Goal: Task Accomplishment & Management: Use online tool/utility

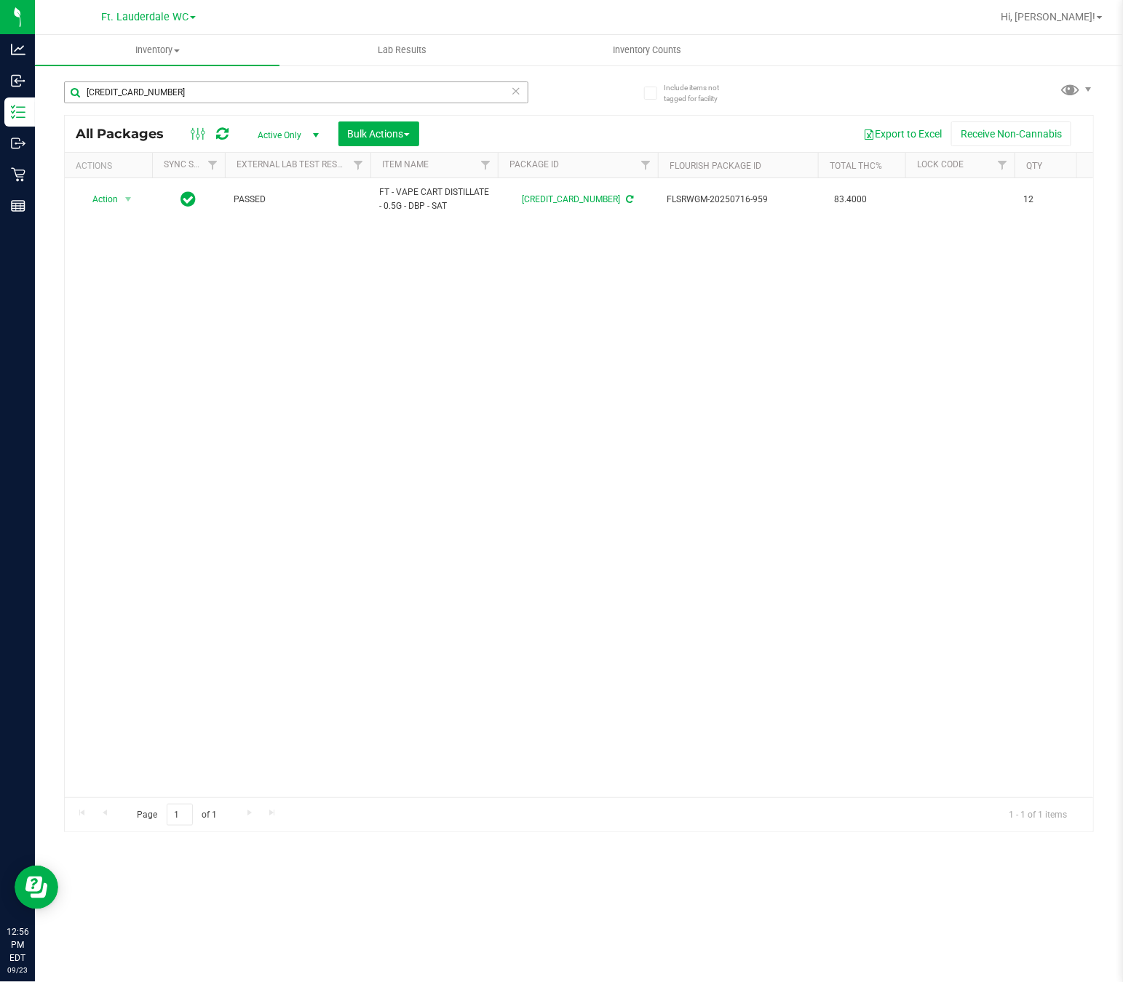
click at [474, 90] on input "[CREDIT_CARD_NUMBER]" at bounding box center [296, 92] width 464 height 22
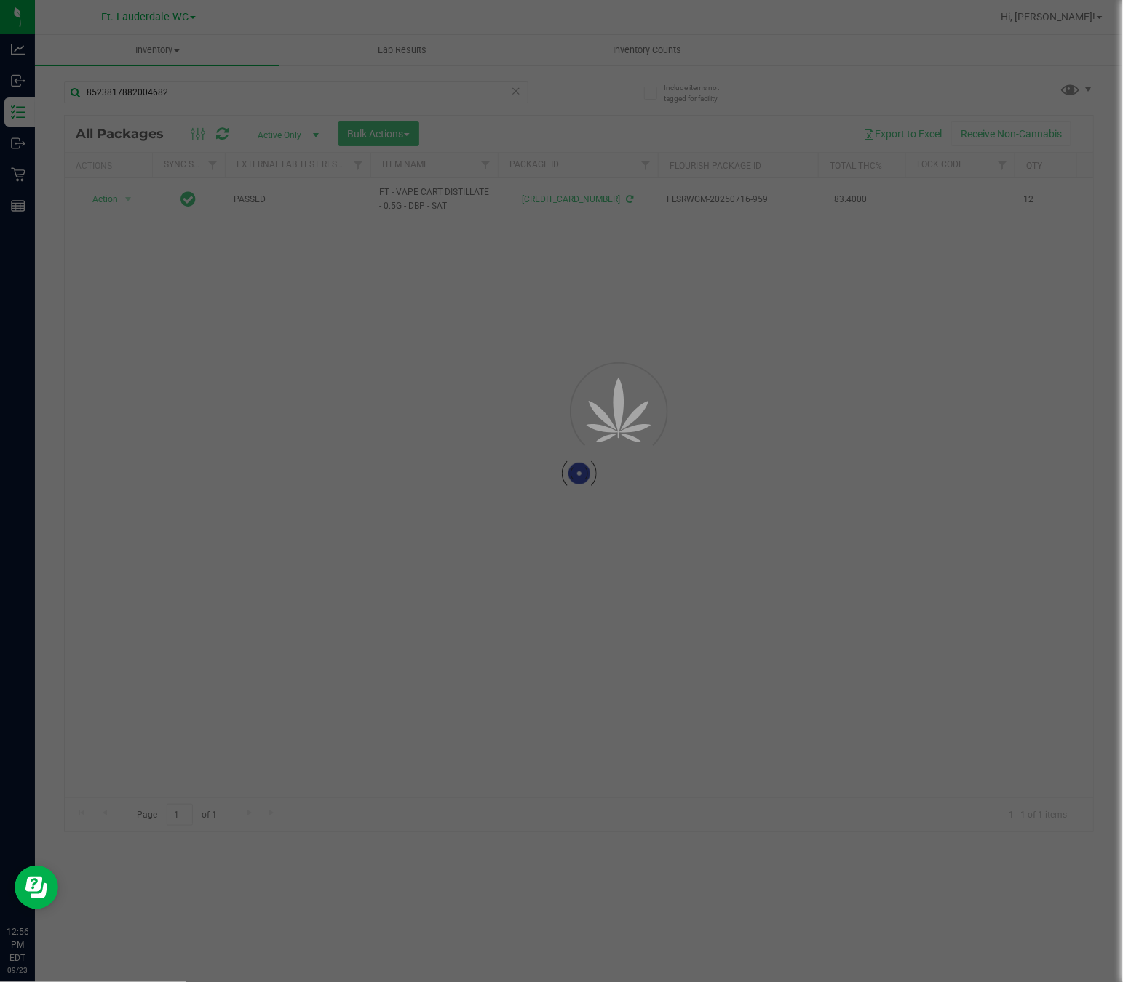
type input "8523817882004682"
click at [116, 72] on div at bounding box center [561, 491] width 1123 height 982
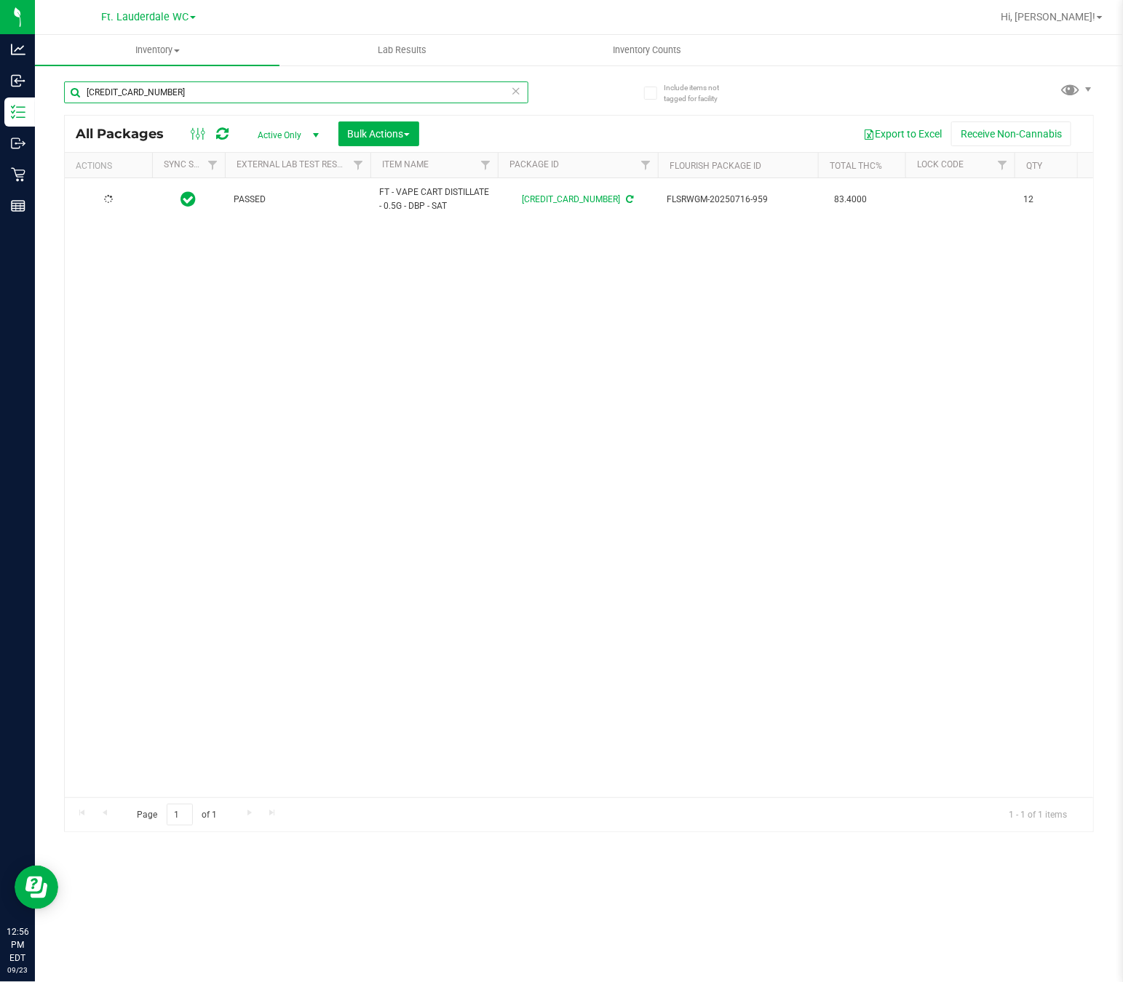
click at [178, 89] on input "[CREDIT_CARD_NUMBER]" at bounding box center [296, 92] width 464 height 22
click at [186, 85] on input "[CREDIT_CARD_NUMBER]" at bounding box center [296, 92] width 464 height 22
click at [184, 85] on input "[CREDIT_CARD_NUMBER]" at bounding box center [296, 92] width 464 height 22
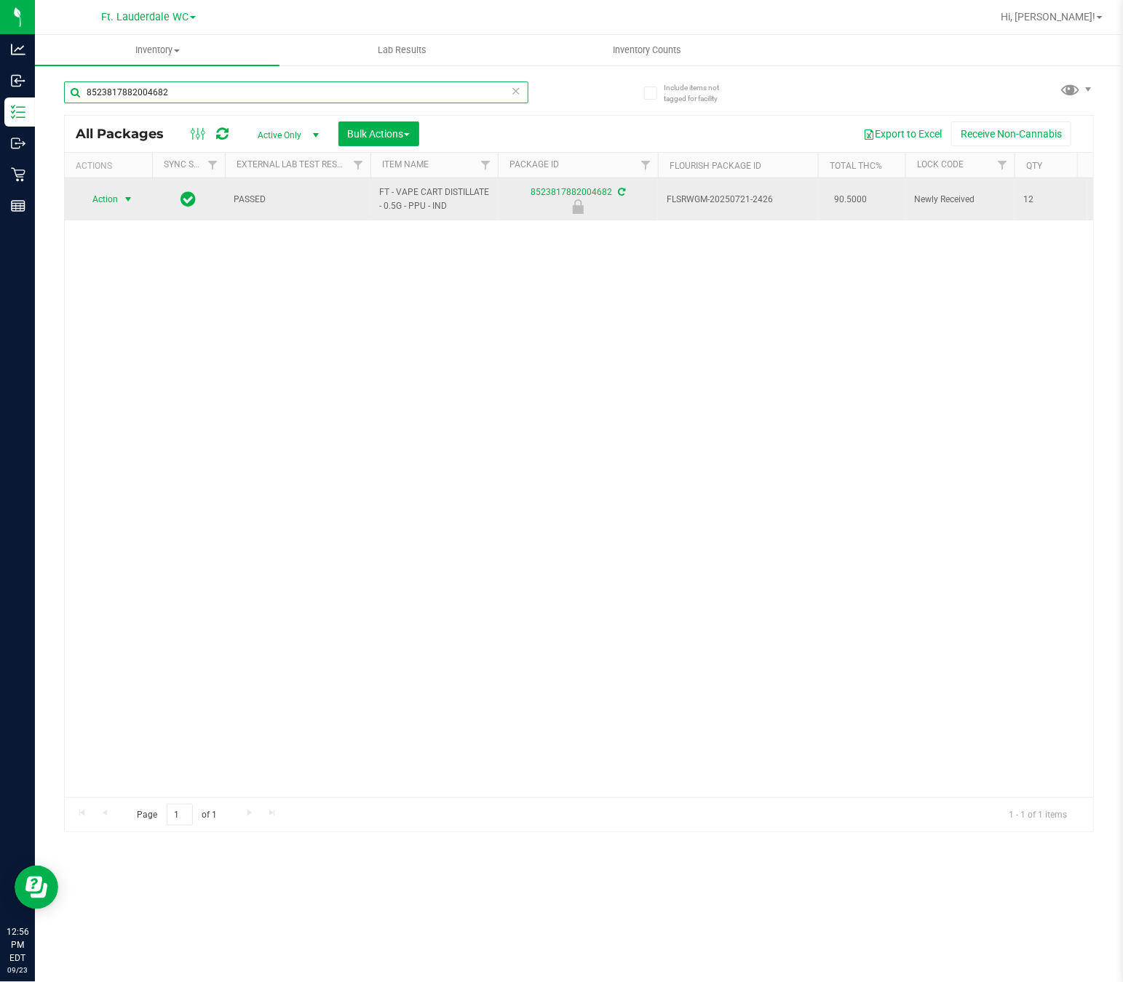
type input "8523817882004682"
click at [127, 202] on span "select" at bounding box center [128, 200] width 12 height 12
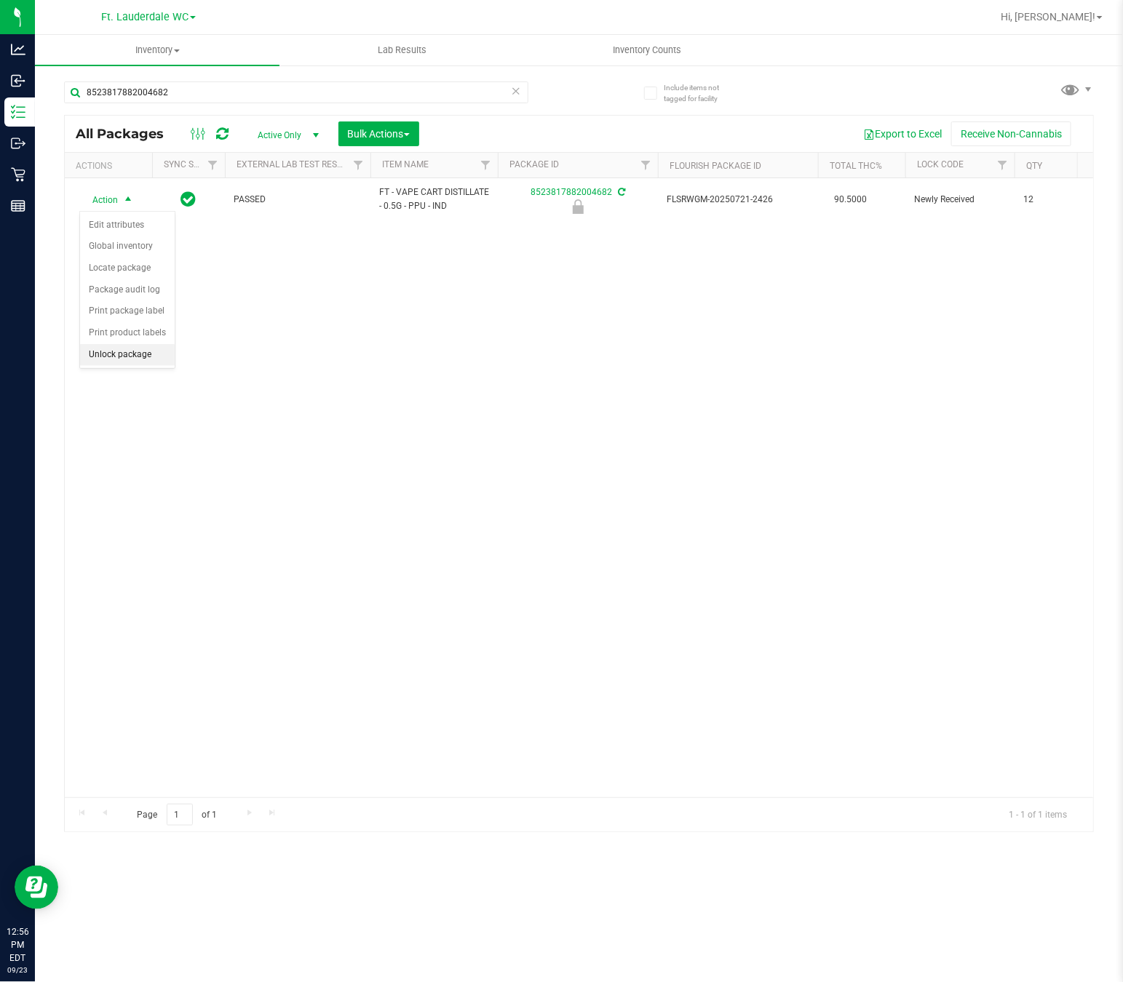
click at [146, 365] on li "Unlock package" at bounding box center [127, 355] width 95 height 22
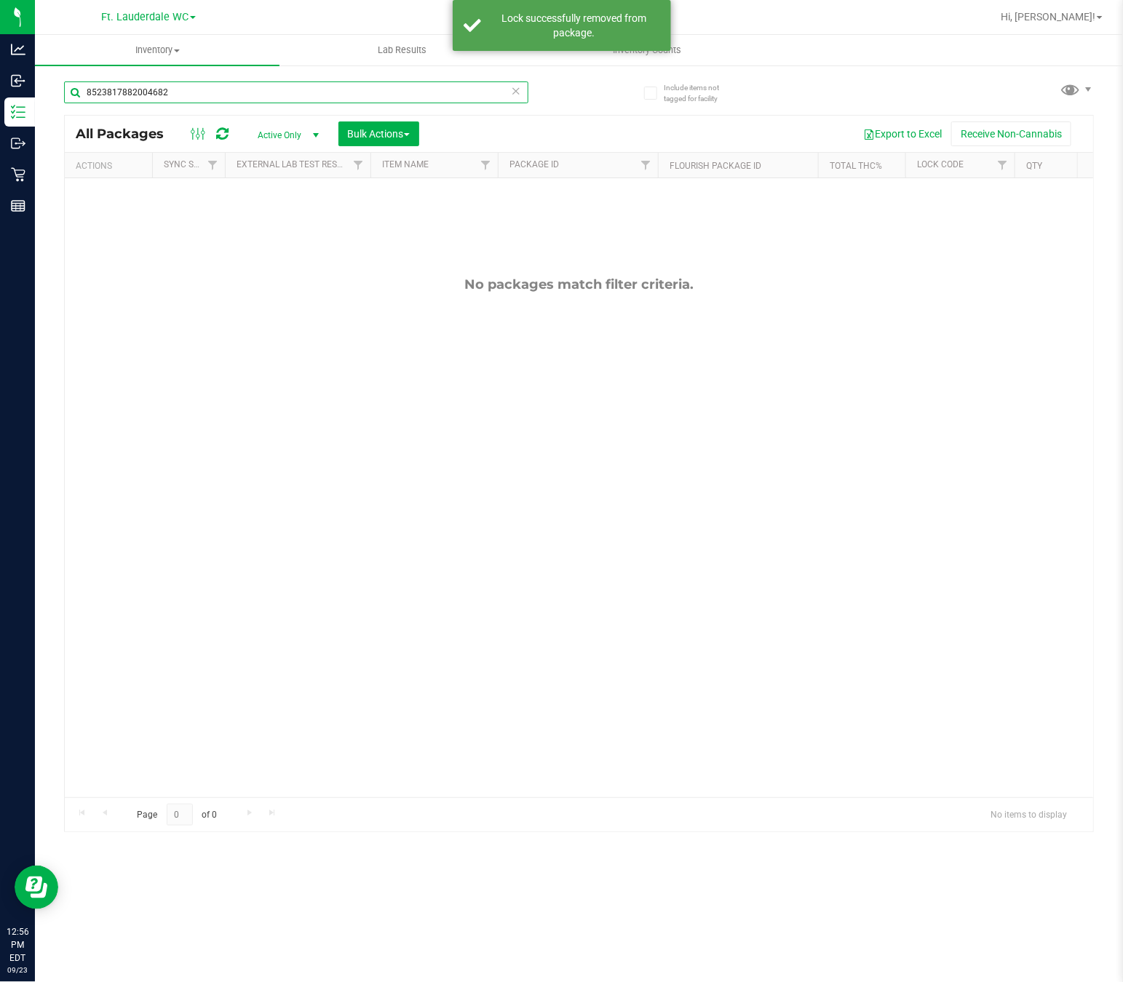
click at [219, 99] on input "8523817882004682" at bounding box center [296, 92] width 464 height 22
type input "9111044033541787"
click at [204, 85] on input "9111044033541787" at bounding box center [296, 92] width 464 height 22
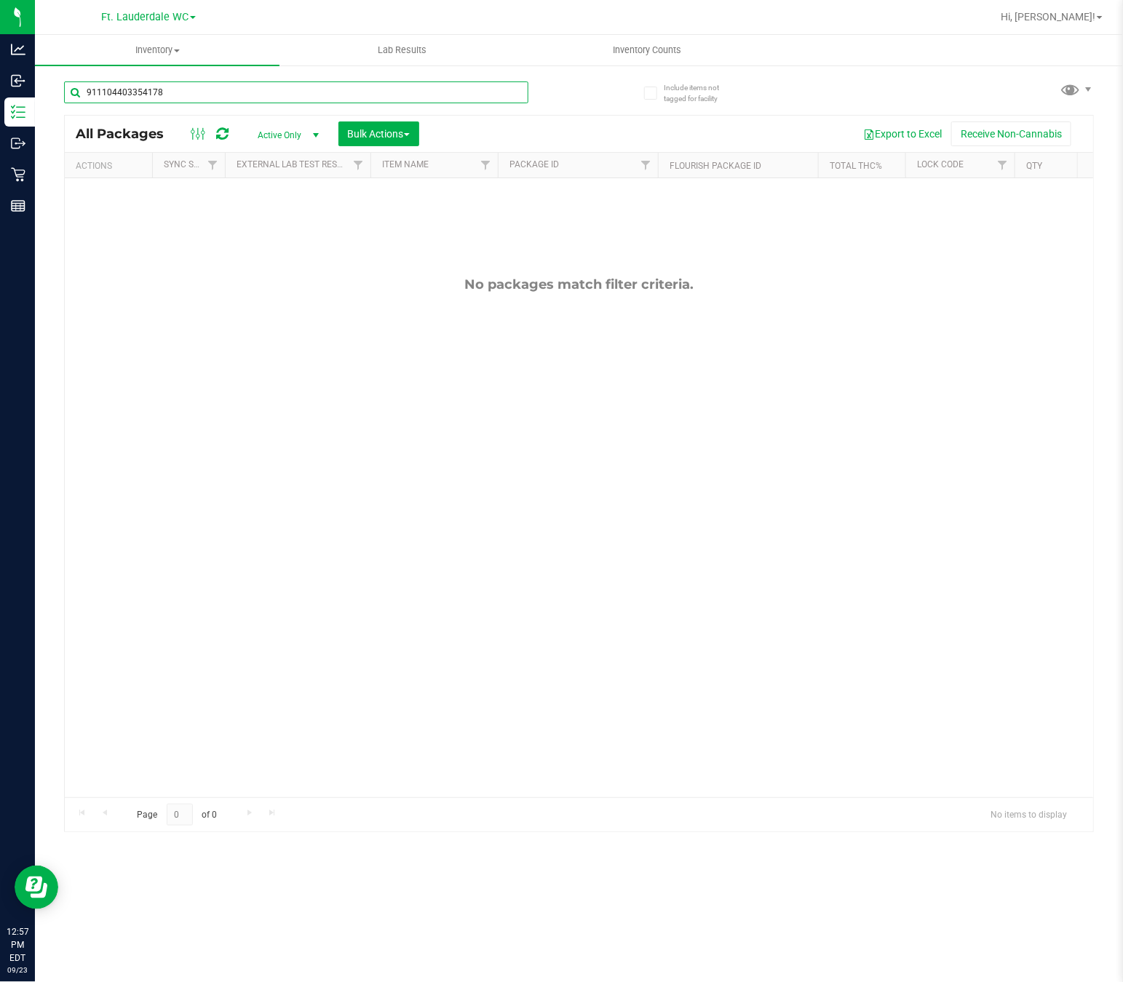
type input "9111044033541787"
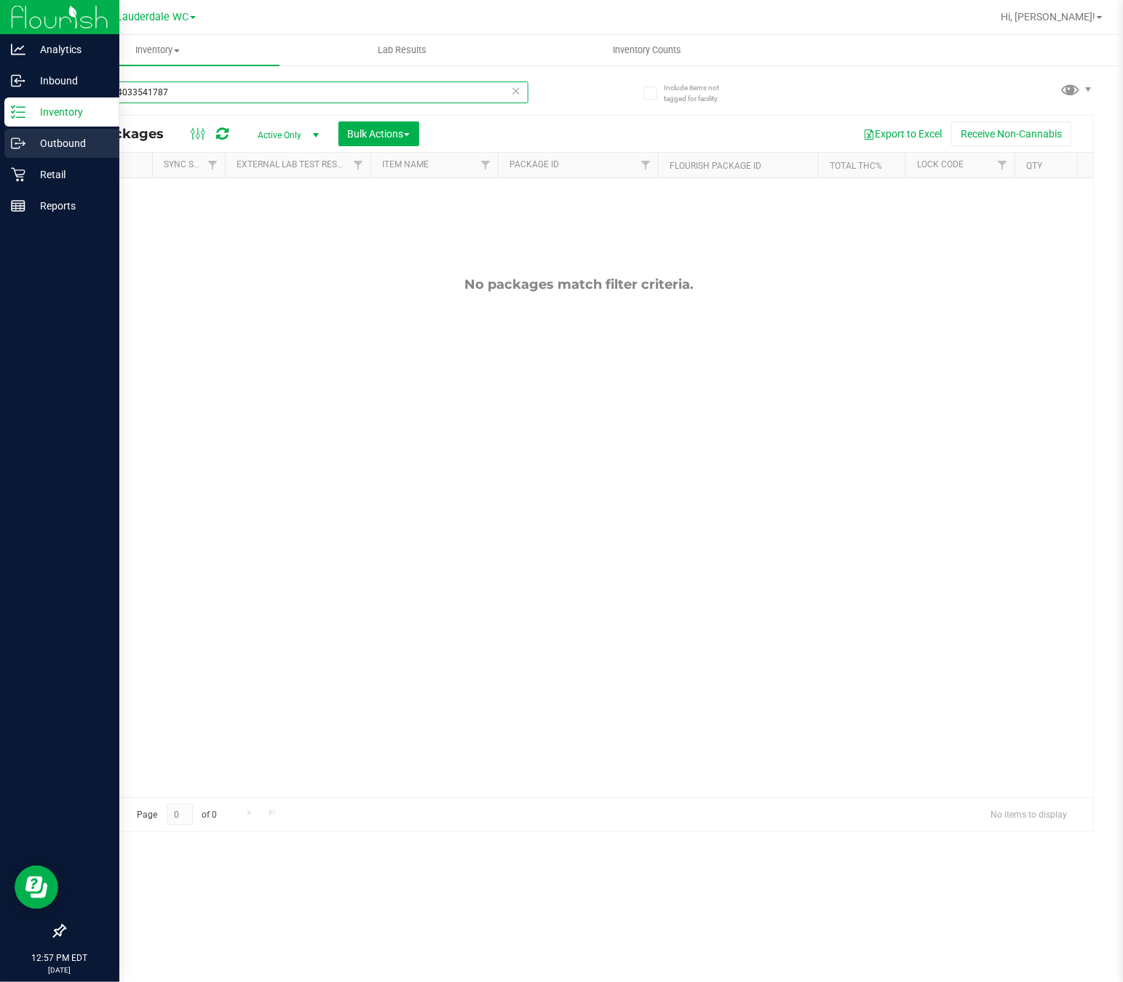
drag, startPoint x: 186, startPoint y: 101, endPoint x: 4, endPoint y: 134, distance: 184.1
click at [4, 134] on div "Analytics Inbound Inventory Outbound Retail Reports 12:57 PM EDT 09/23/2025 09/…" at bounding box center [561, 491] width 1123 height 982
type input "9111044033541787"
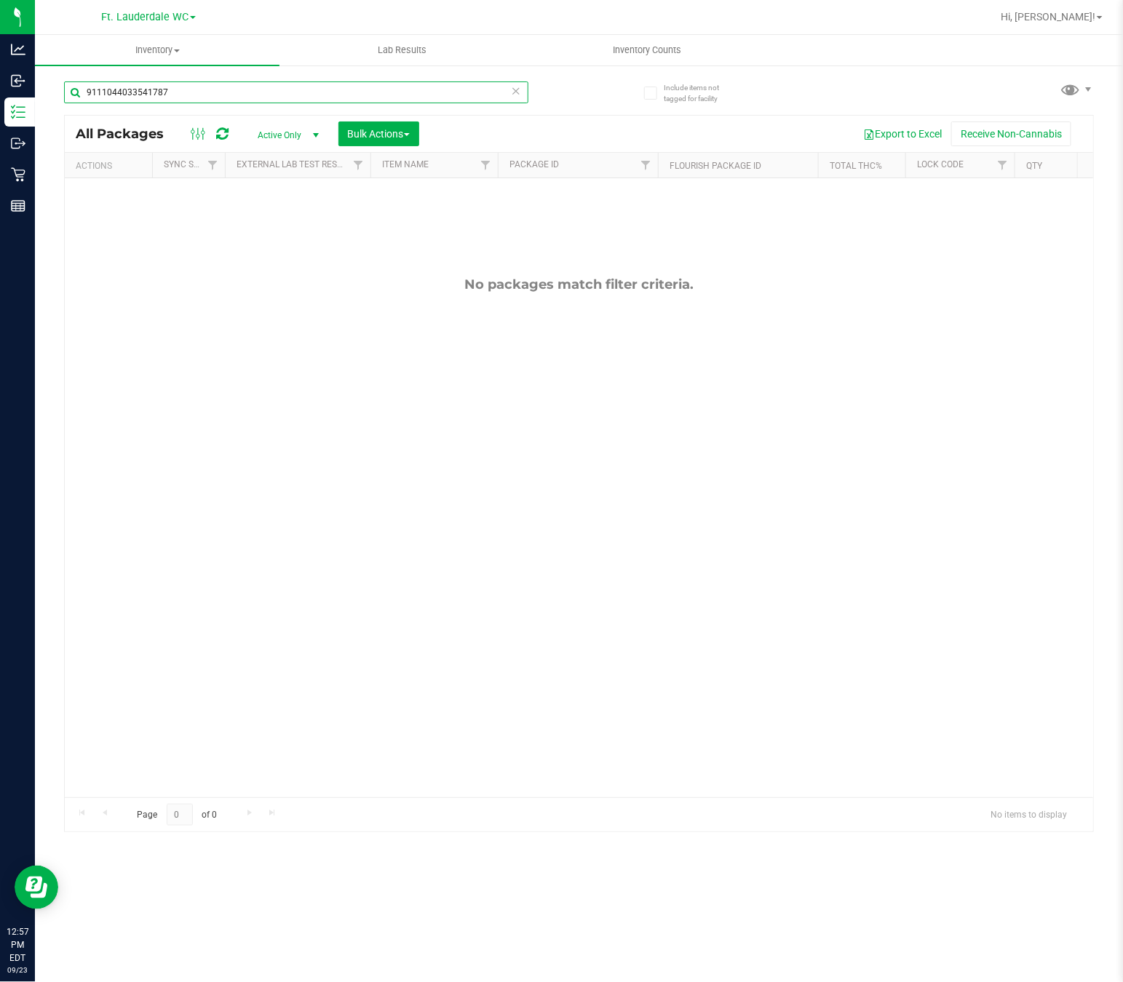
drag, startPoint x: 249, startPoint y: 87, endPoint x: -557, endPoint y: 203, distance: 813.7
click at [0, 203] on html "Analytics Inbound Inventory Outbound Retail Reports 12:57 PM EDT 09/23/2025 09/…" at bounding box center [561, 491] width 1123 height 982
click at [130, 87] on input "text" at bounding box center [296, 92] width 464 height 22
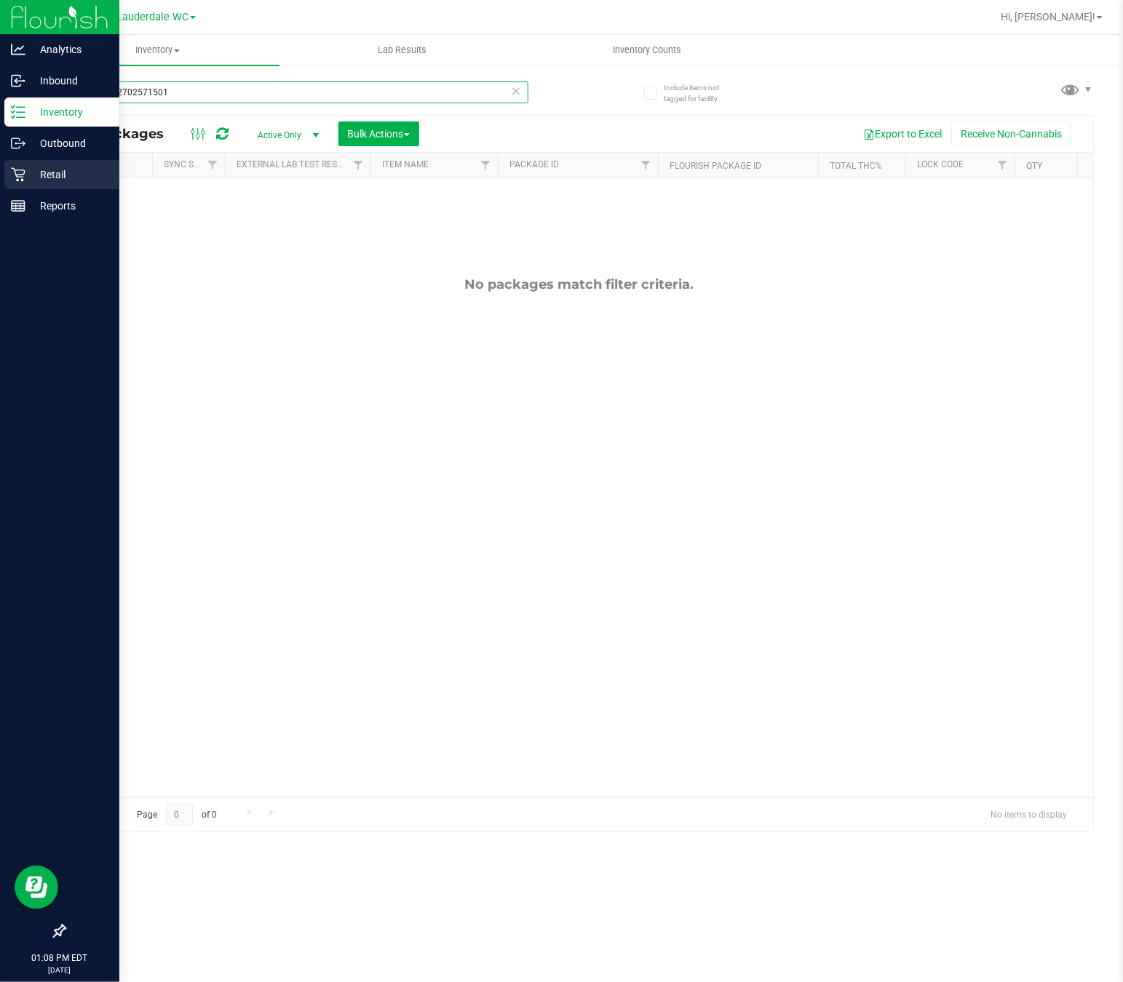
type input "8598662702571501"
click at [31, 178] on p "Retail" at bounding box center [68, 174] width 87 height 17
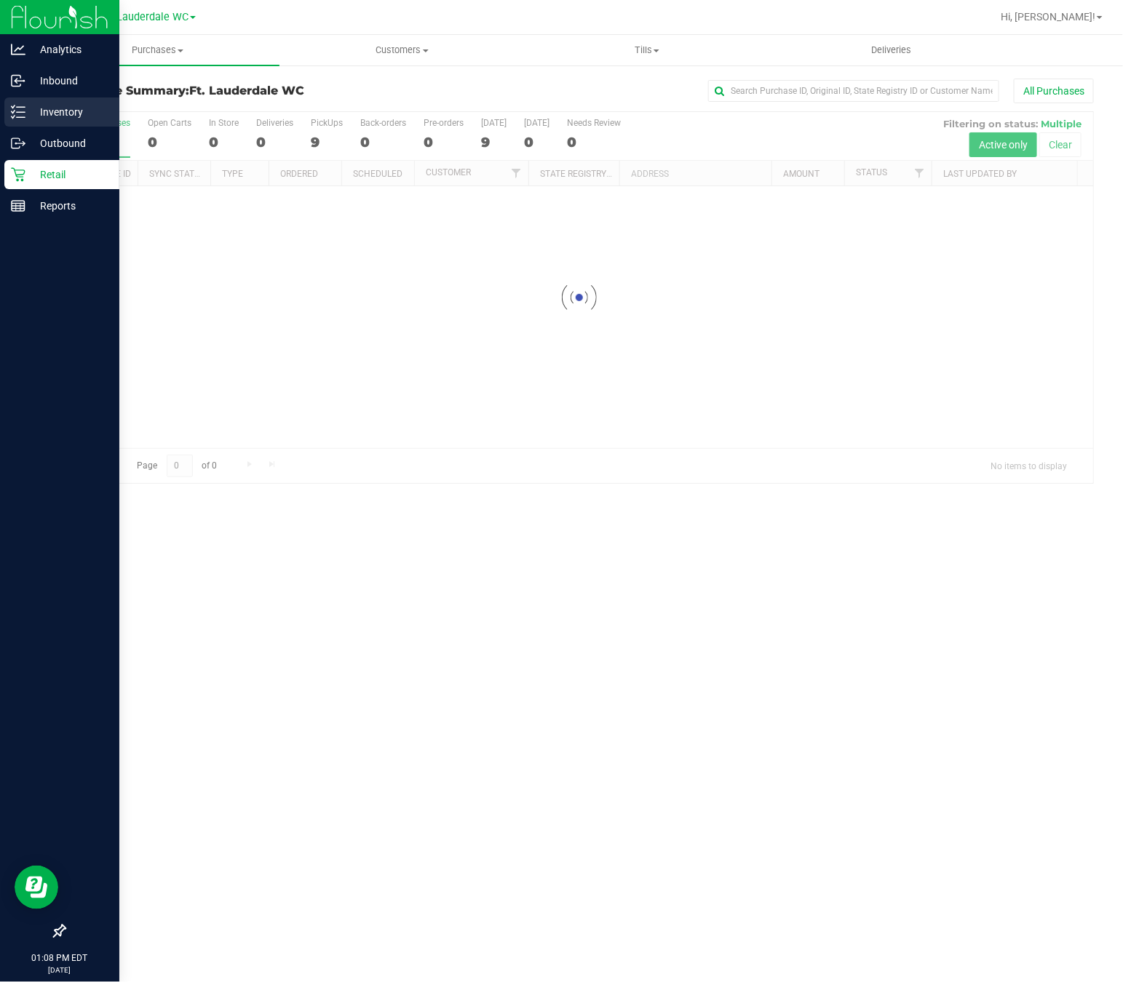
click at [26, 103] on p "Inventory" at bounding box center [68, 111] width 87 height 17
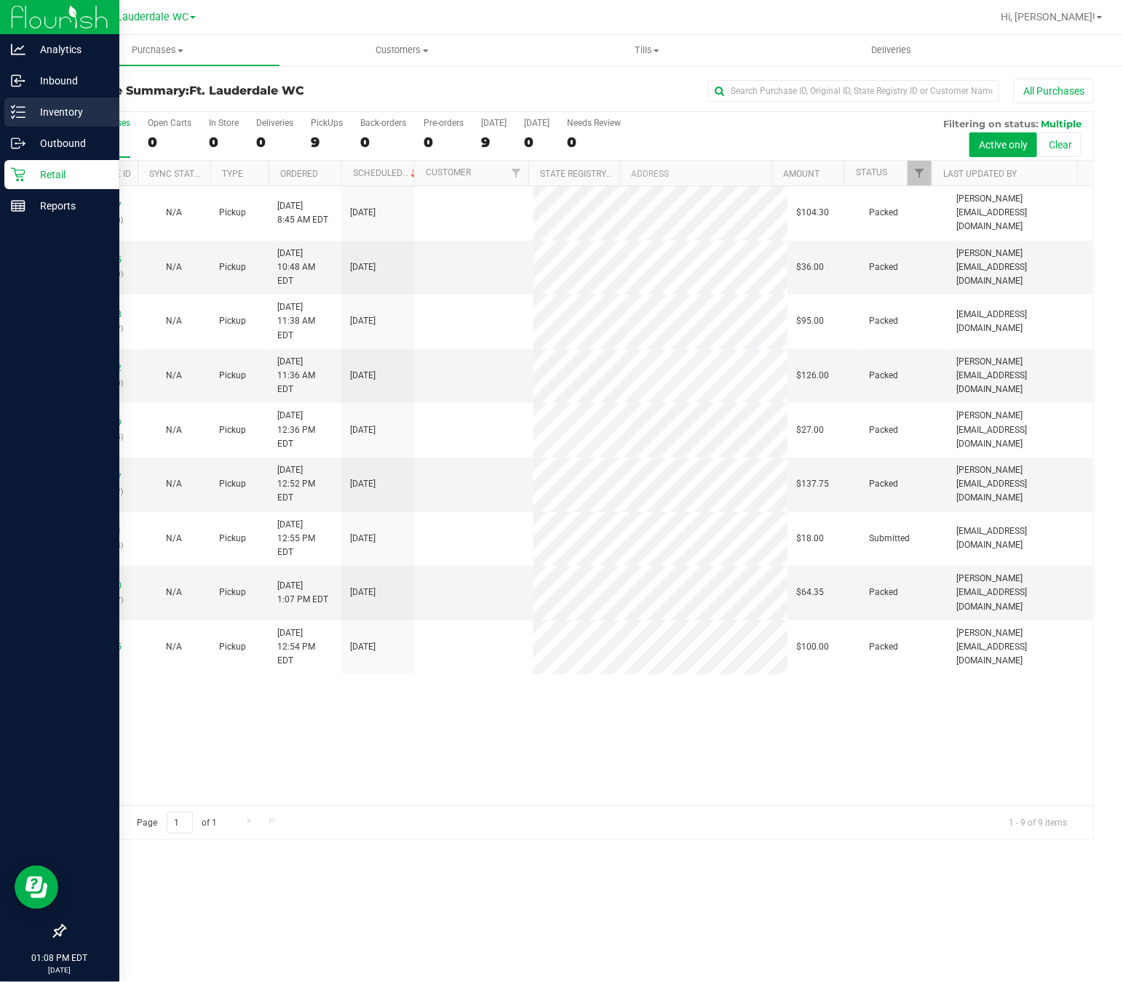
click at [33, 119] on p "Inventory" at bounding box center [68, 111] width 87 height 17
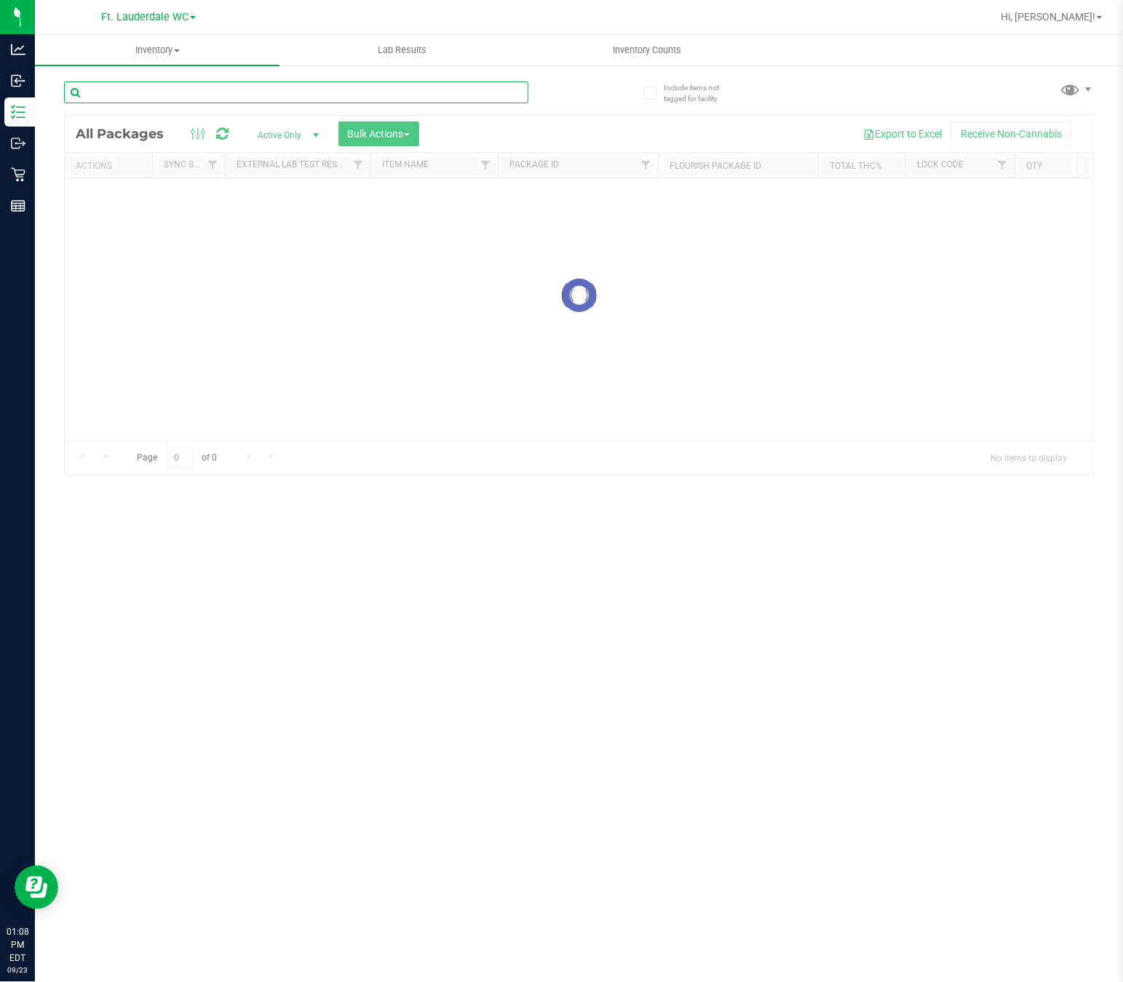
click at [188, 96] on input "text" at bounding box center [296, 92] width 464 height 22
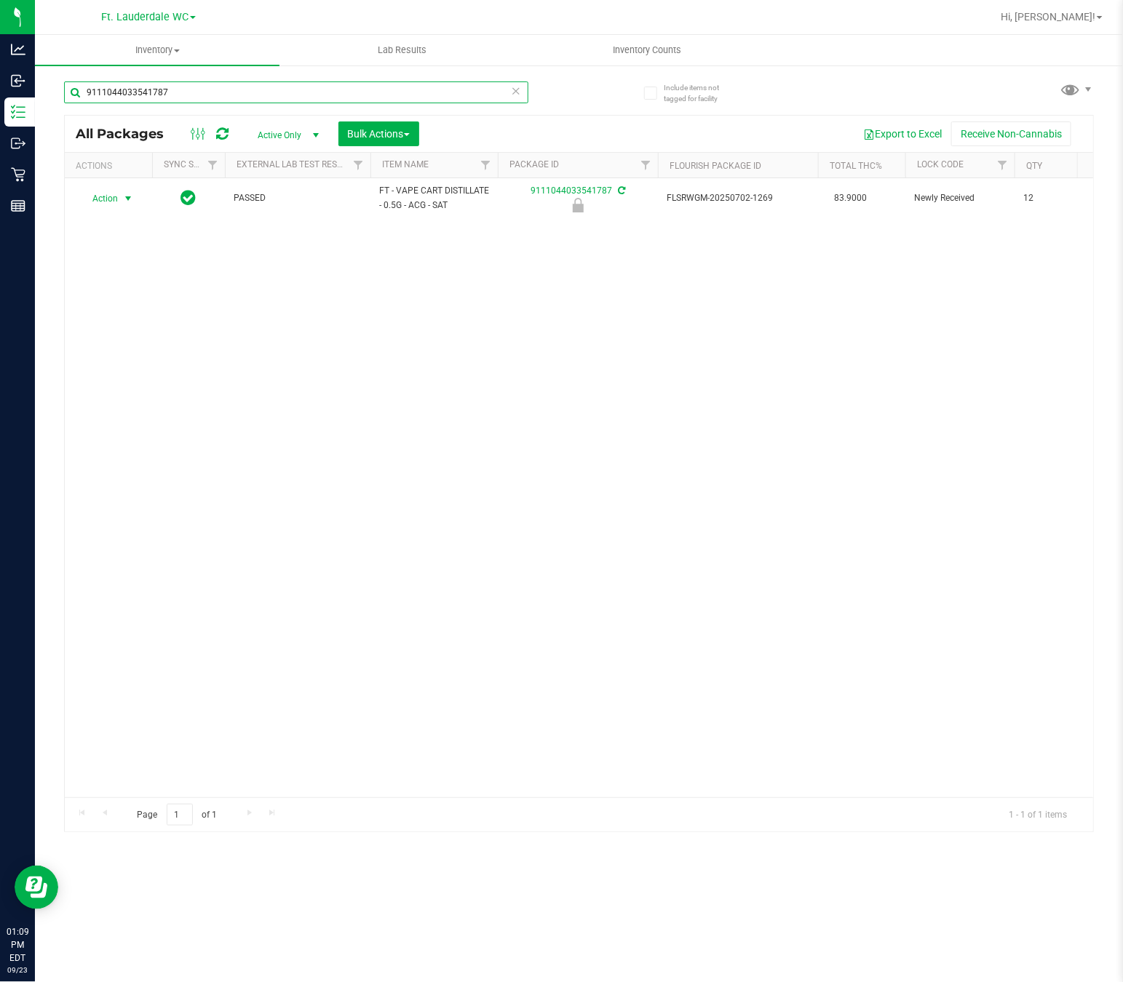
type input "9111044033541787"
click at [116, 197] on span "Action" at bounding box center [98, 198] width 39 height 20
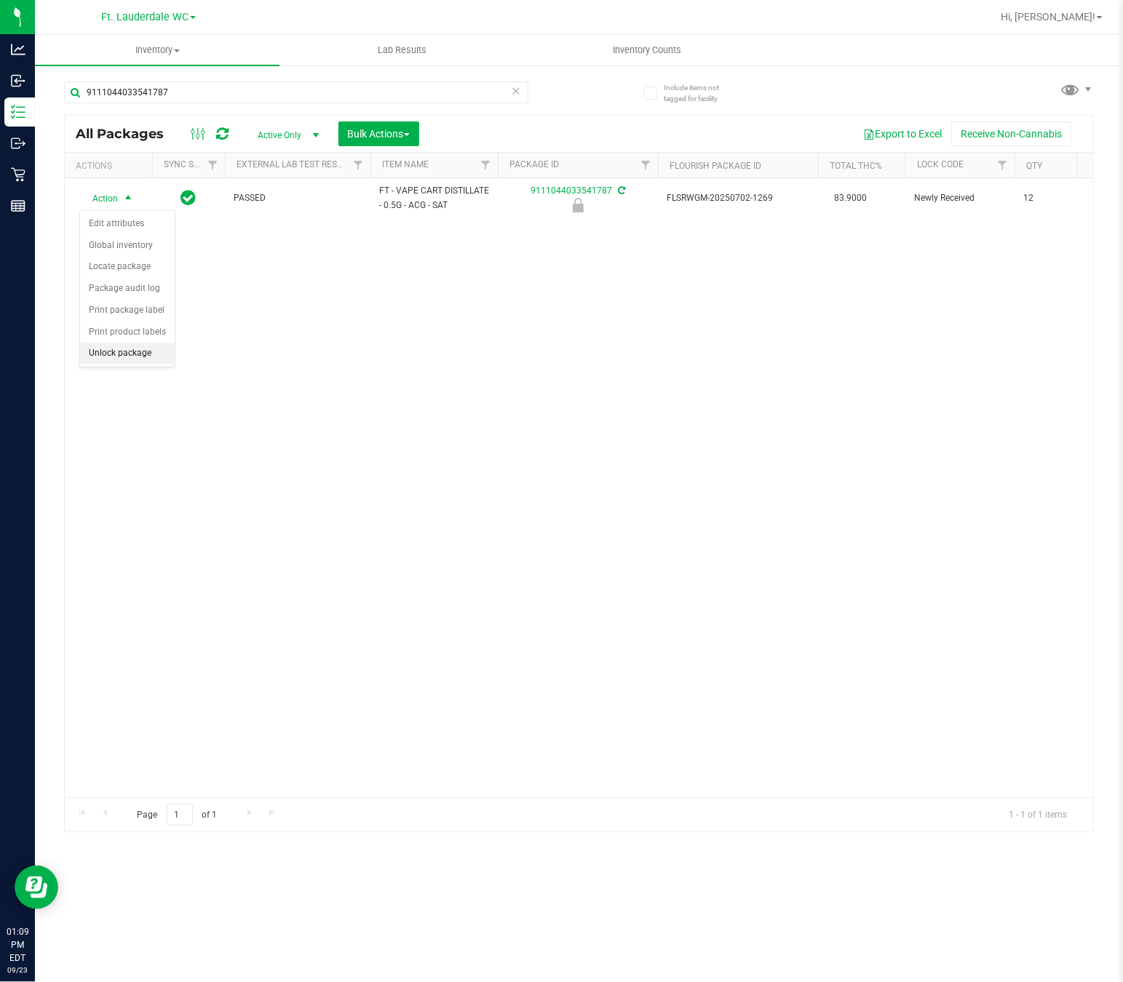
click at [110, 363] on li "Unlock package" at bounding box center [127, 354] width 95 height 22
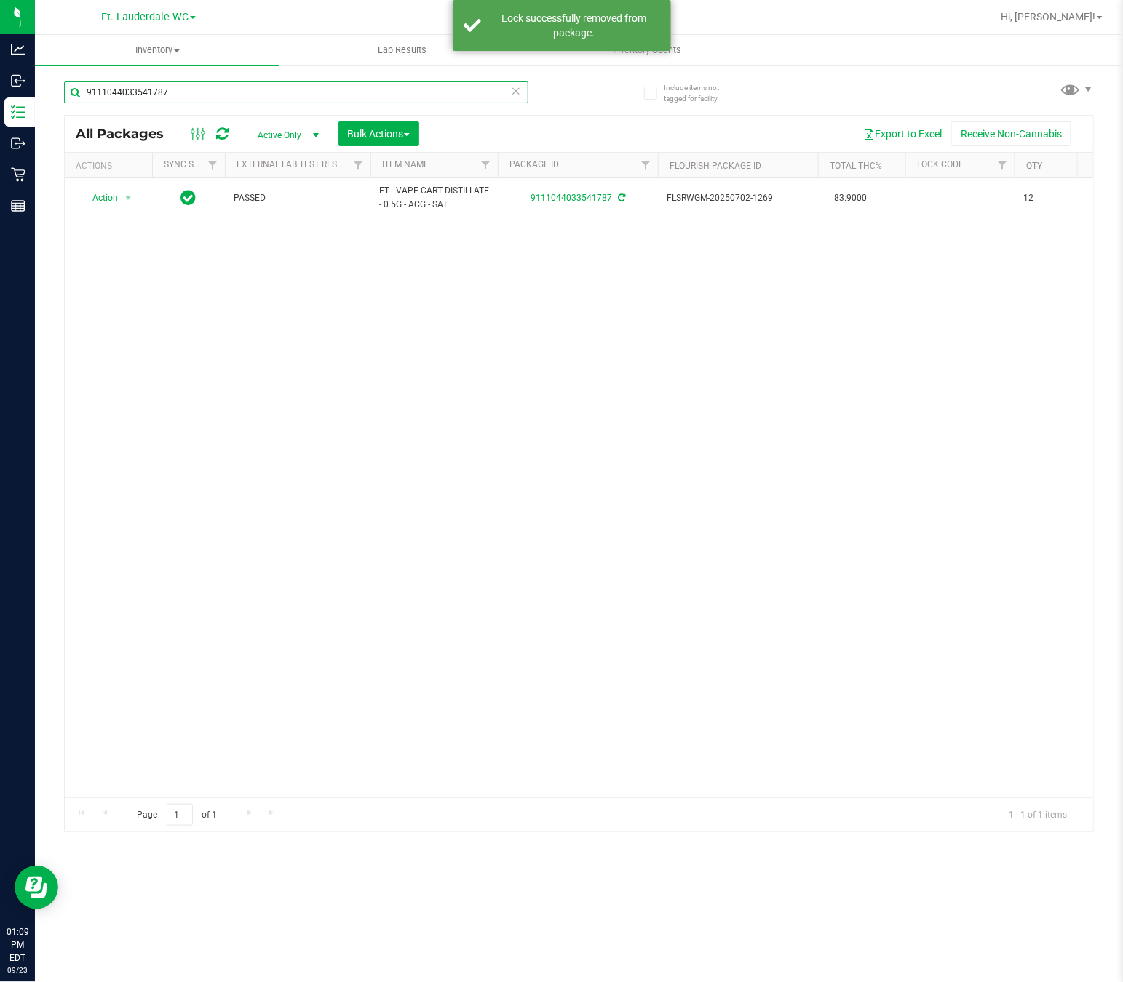
click at [210, 88] on input "9111044033541787" at bounding box center [296, 92] width 464 height 22
type input "2775232629338906"
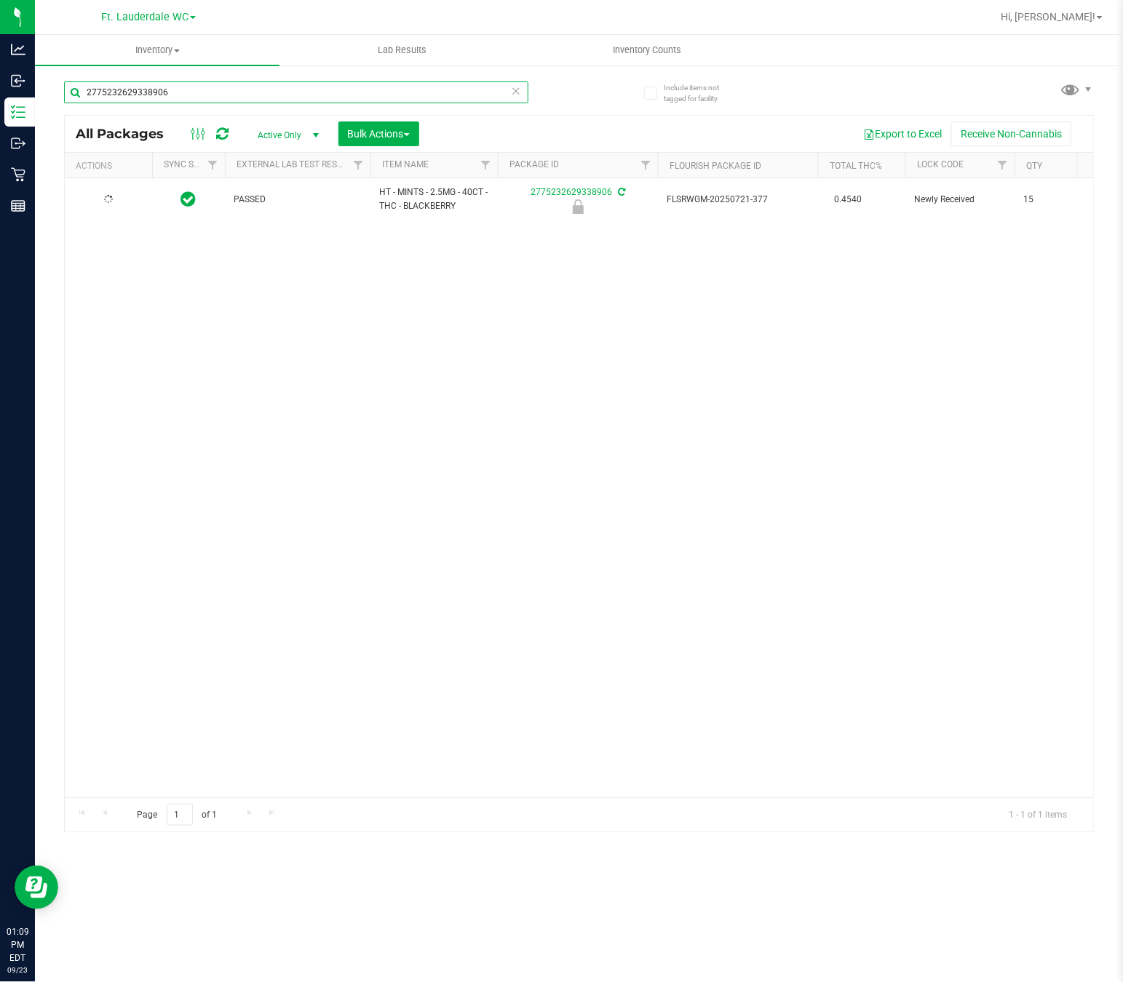
type input "2026-01-12"
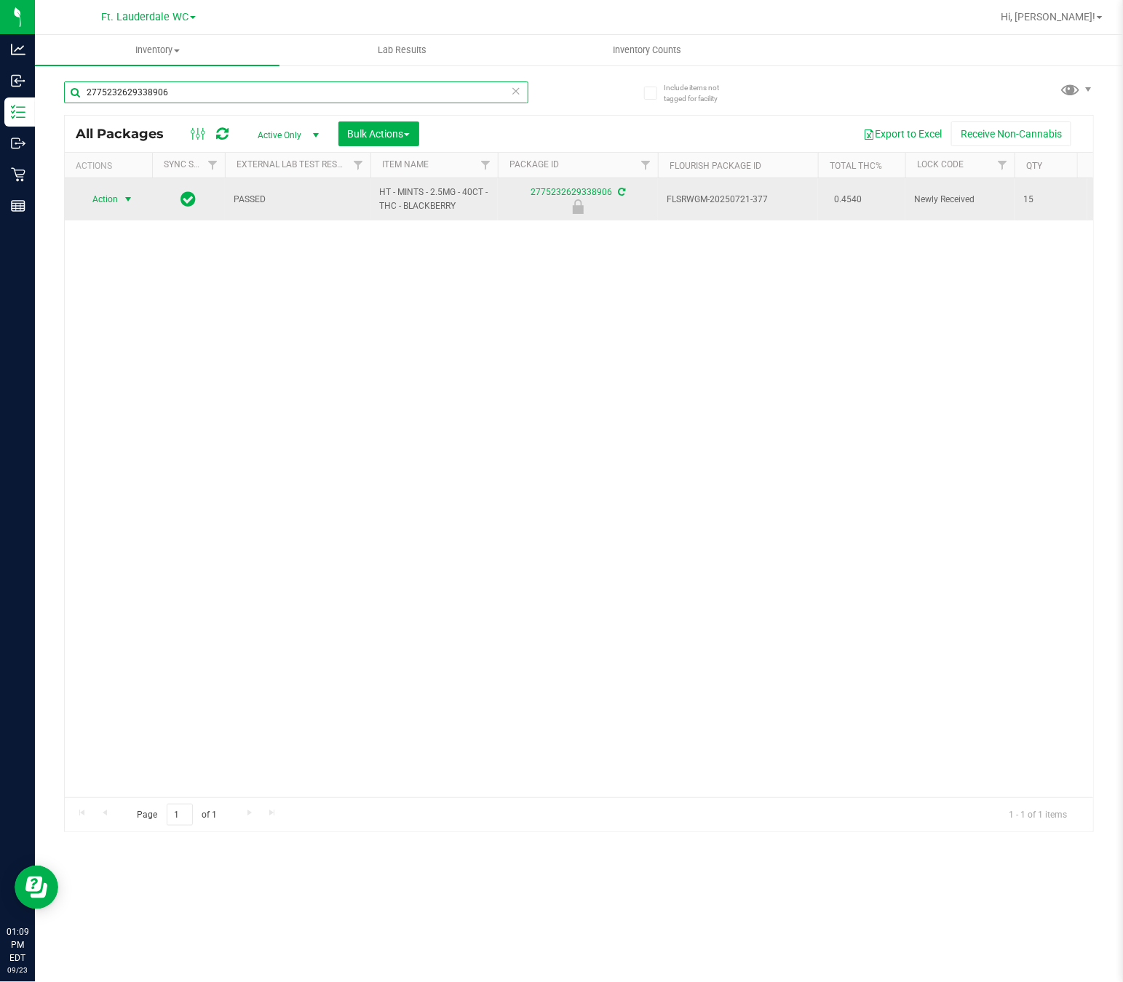
type input "2775232629338906"
click at [92, 208] on span "Action" at bounding box center [98, 199] width 39 height 20
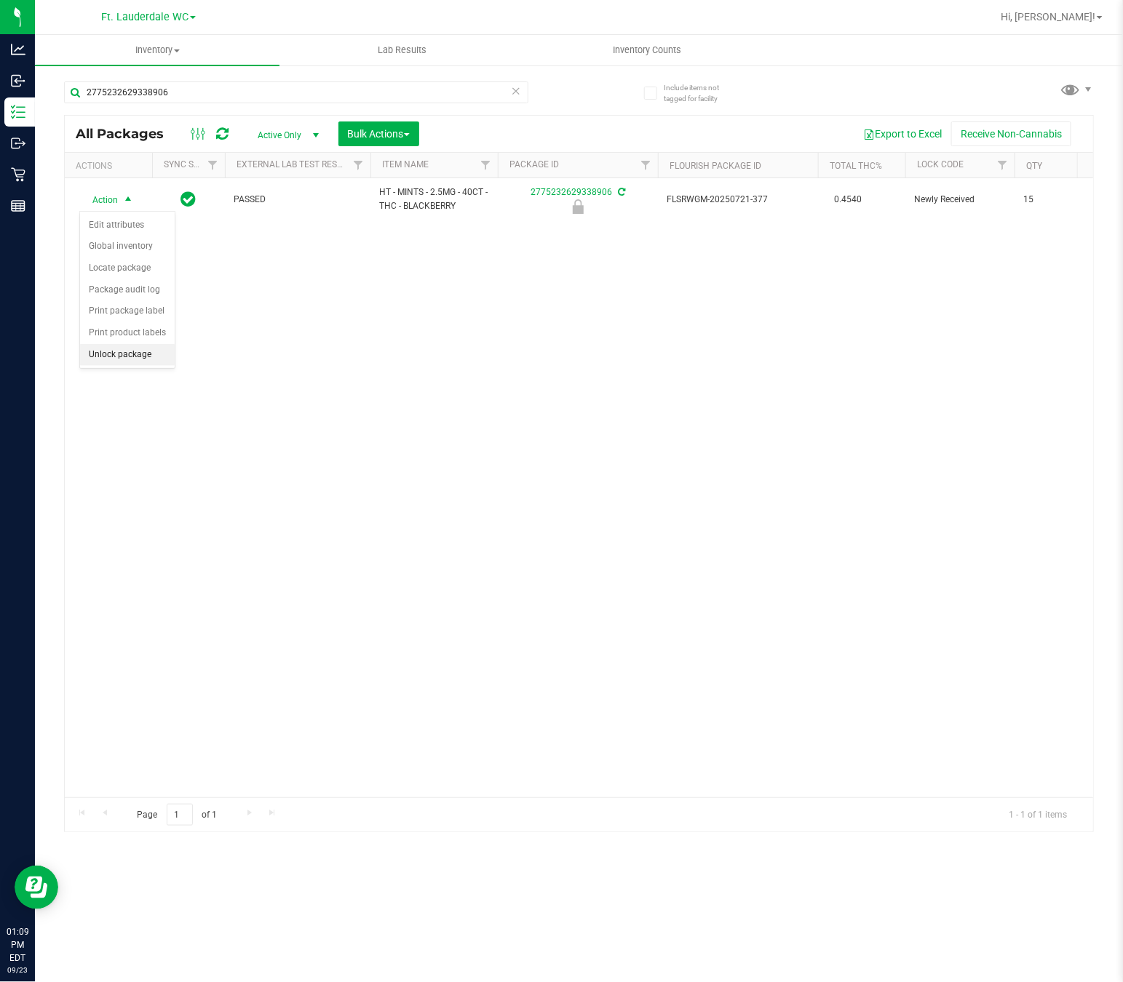
click at [105, 366] on li "Unlock package" at bounding box center [127, 355] width 95 height 22
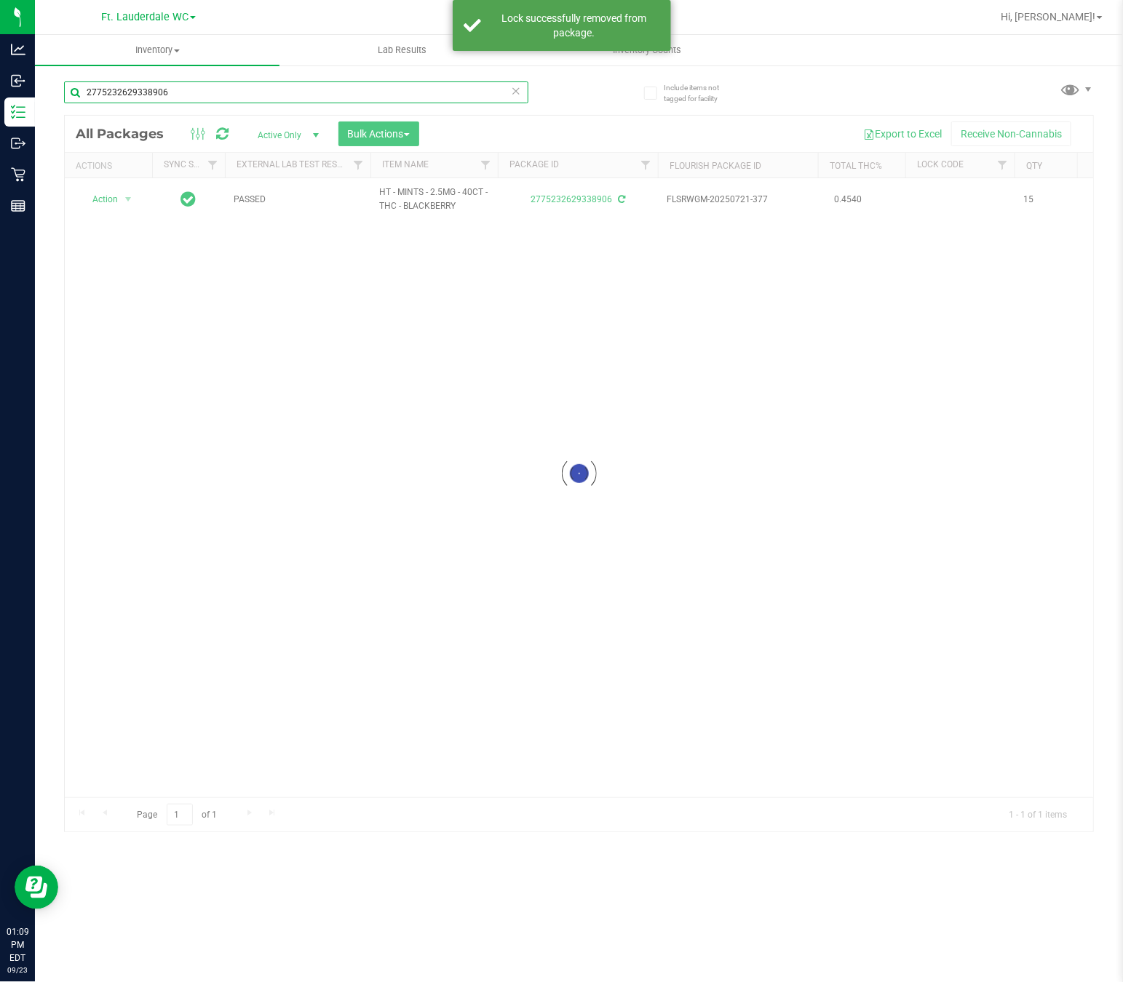
click at [238, 99] on input "2775232629338906" at bounding box center [296, 92] width 464 height 22
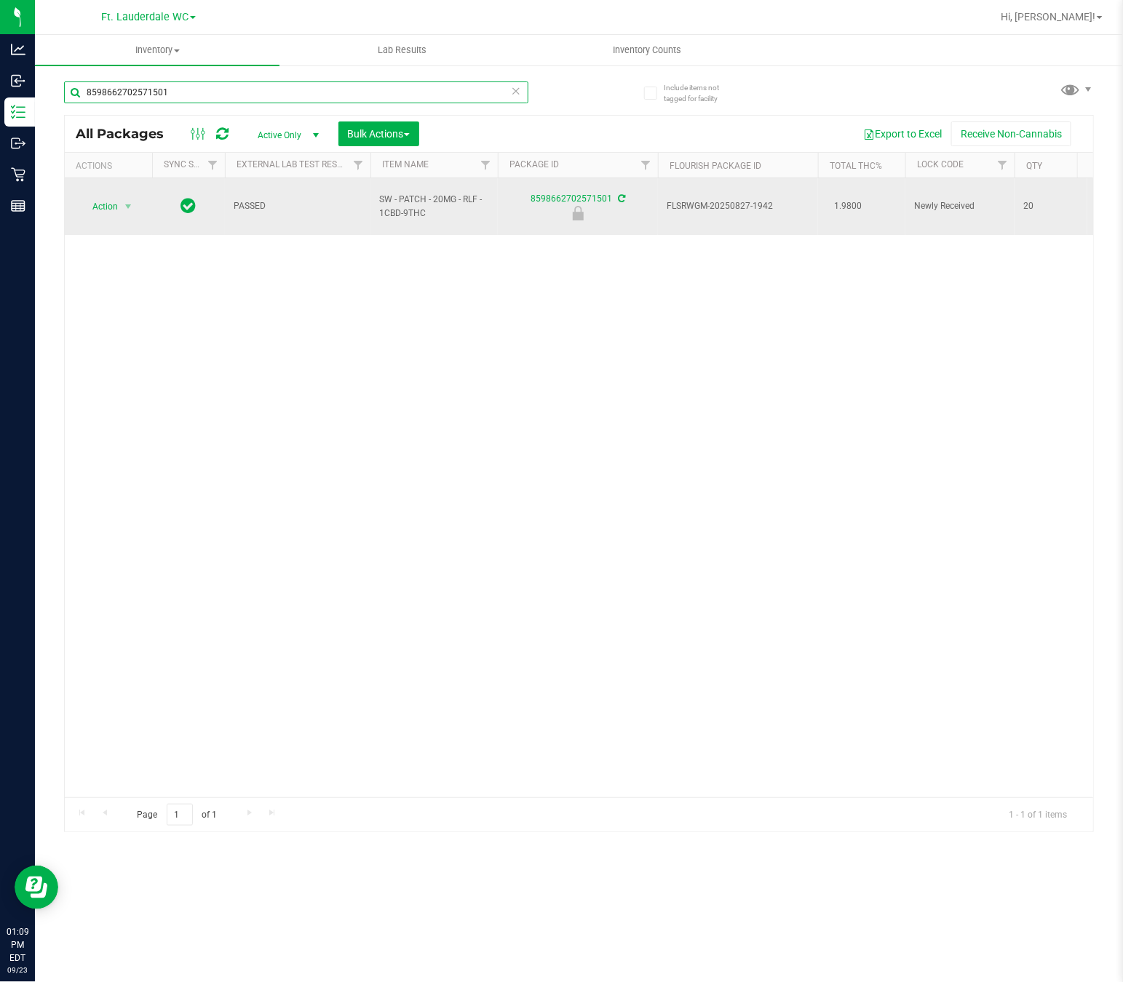
type input "8598662702571501"
click at [121, 205] on span "select" at bounding box center [128, 206] width 18 height 20
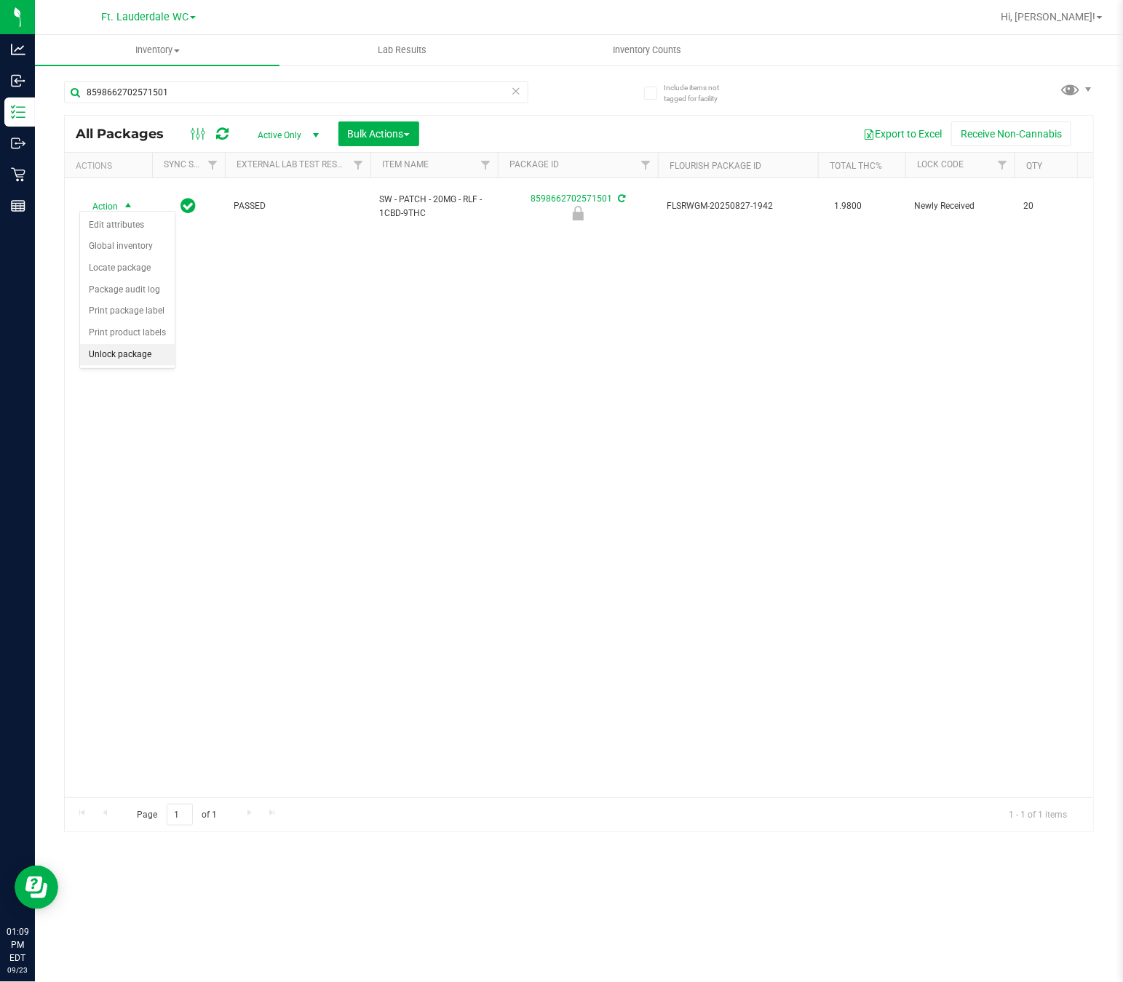
click at [121, 365] on li "Unlock package" at bounding box center [127, 355] width 95 height 22
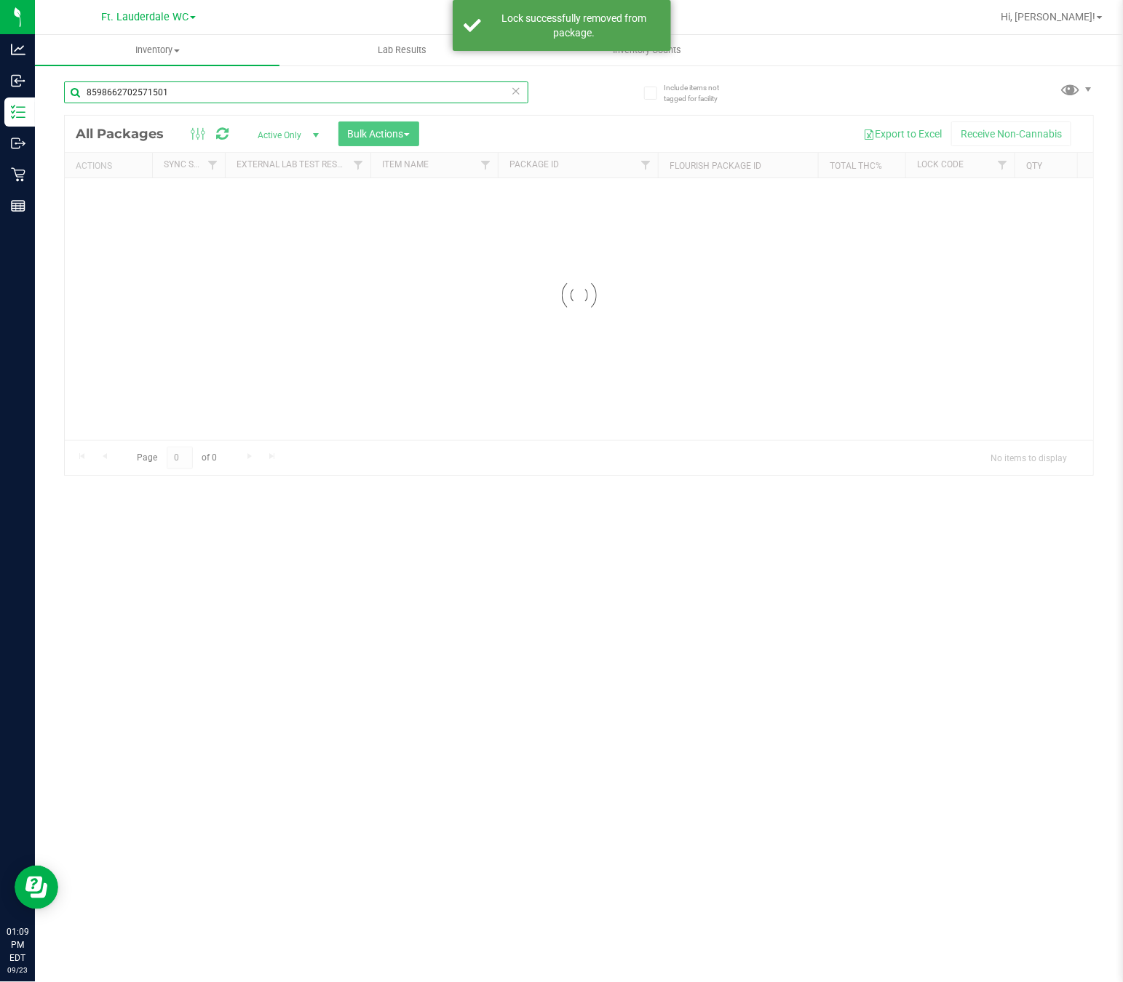
click at [230, 92] on input "8598662702571501" at bounding box center [296, 92] width 464 height 22
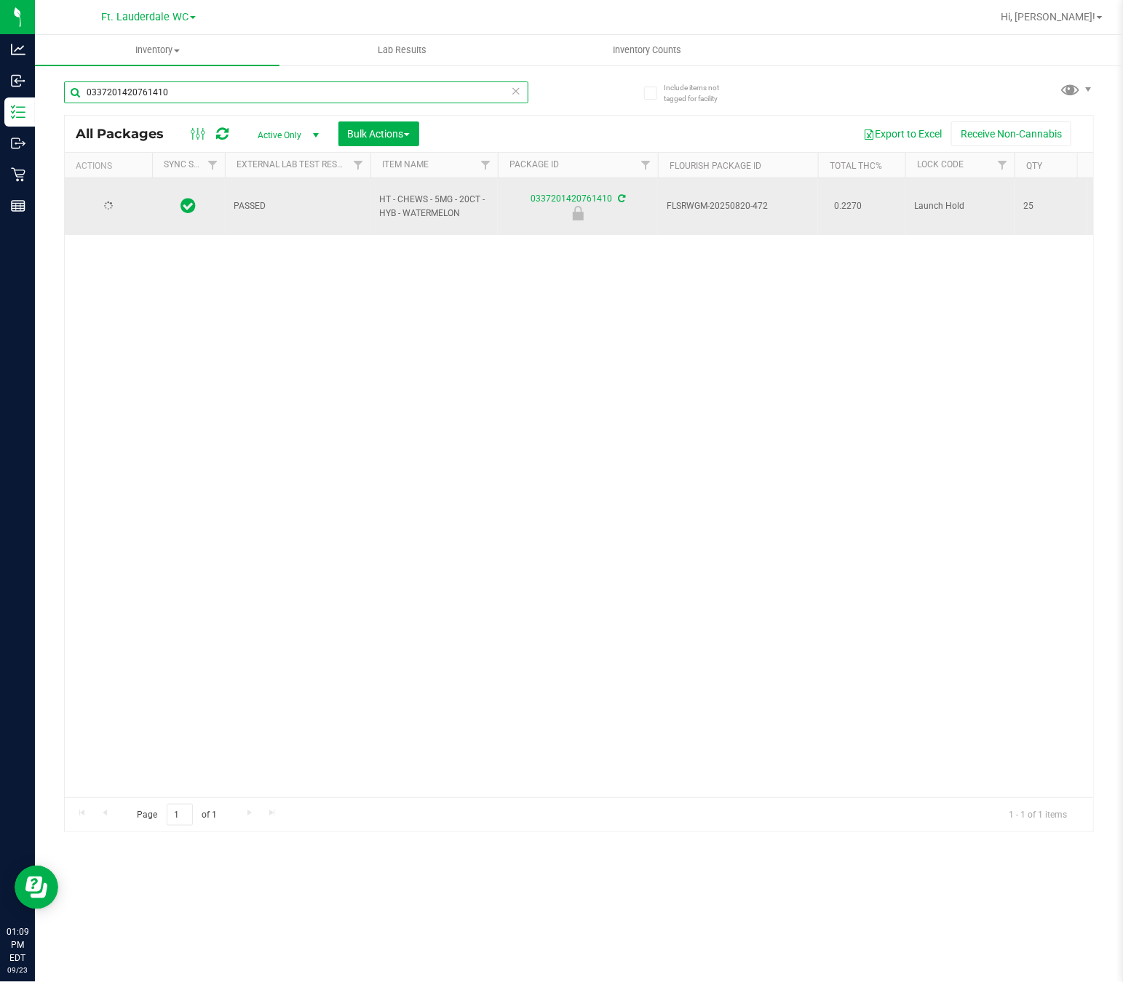
type input "0337201420761410"
click at [107, 210] on span "Action" at bounding box center [98, 206] width 39 height 20
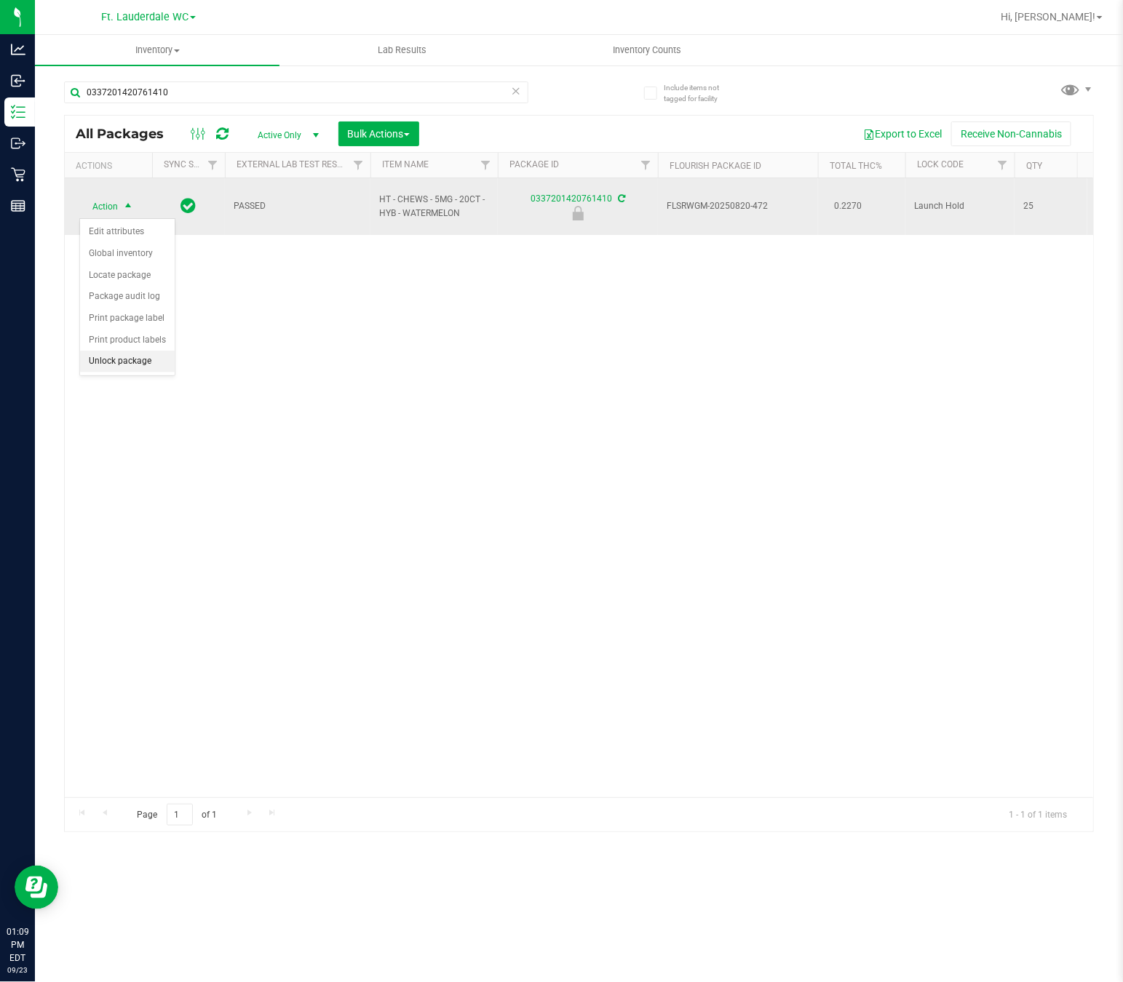
click at [106, 363] on li "Unlock package" at bounding box center [127, 362] width 95 height 22
